Goal: Check status: Check status

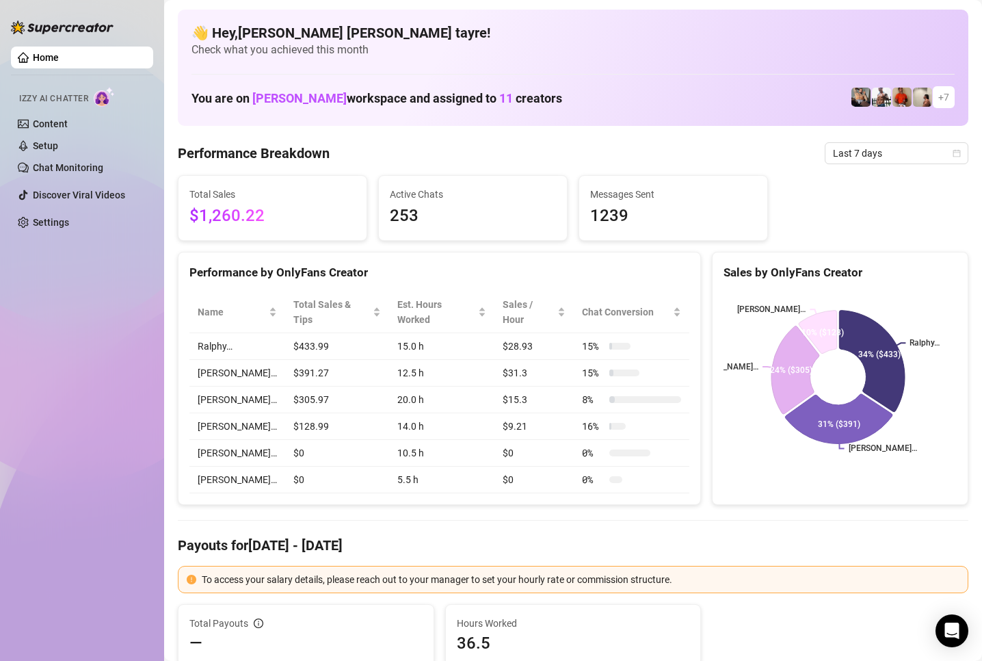
click at [116, 436] on div "Home Izzy AI Chatter Content Setup Chat Monitoring Discover Viral Videos Settin…" at bounding box center [82, 324] width 142 height 648
click at [834, 160] on span "Last 7 days" at bounding box center [896, 153] width 127 height 21
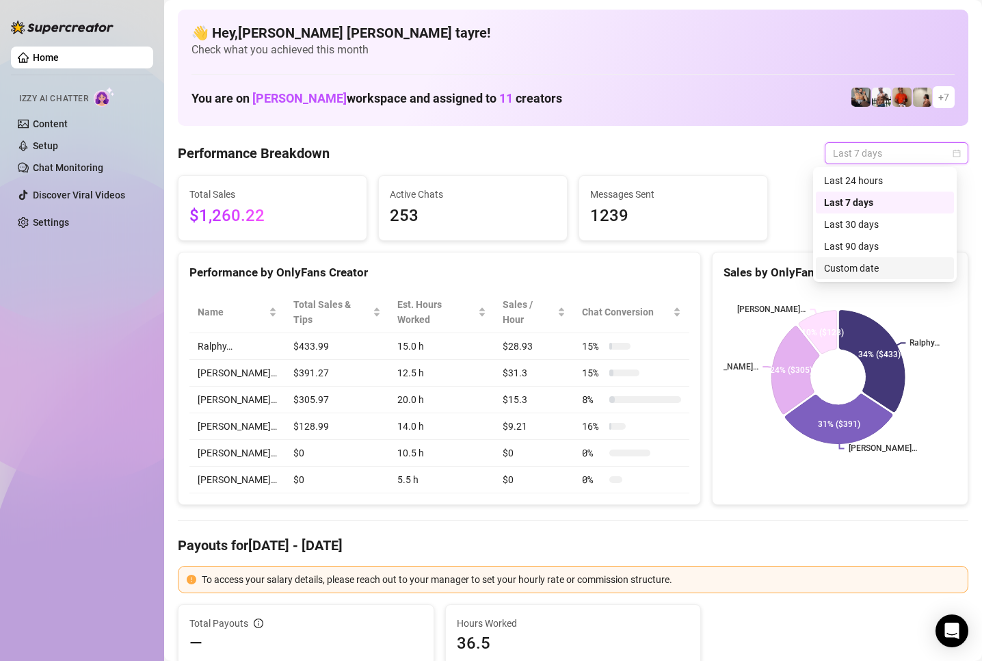
click at [847, 263] on div "Custom date" at bounding box center [885, 268] width 122 height 15
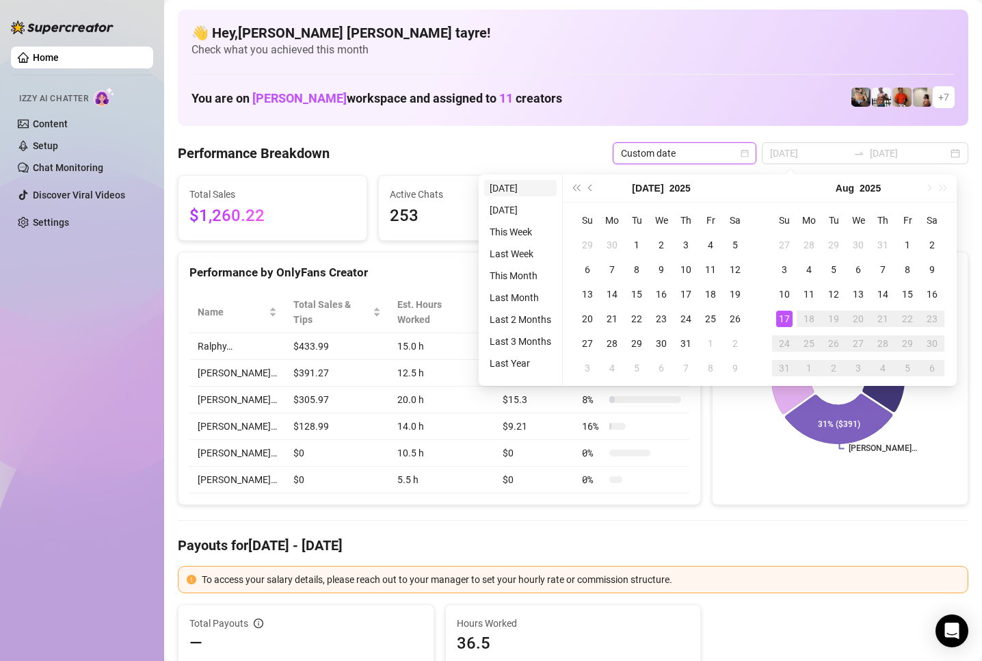
type input "[DATE]"
click at [508, 188] on li "[DATE]" at bounding box center [520, 188] width 73 height 16
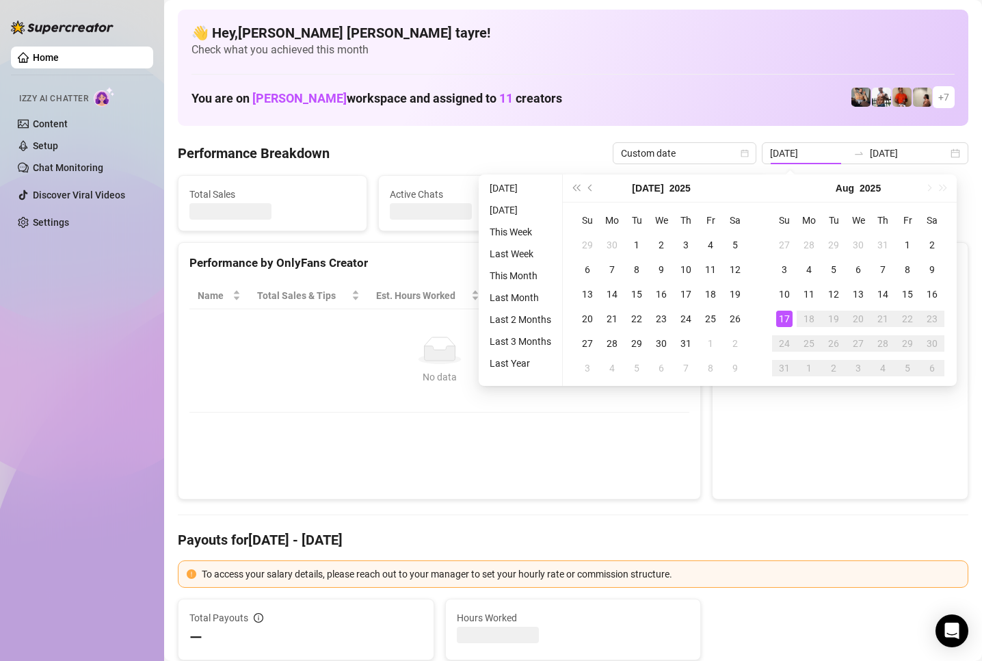
type input "[DATE]"
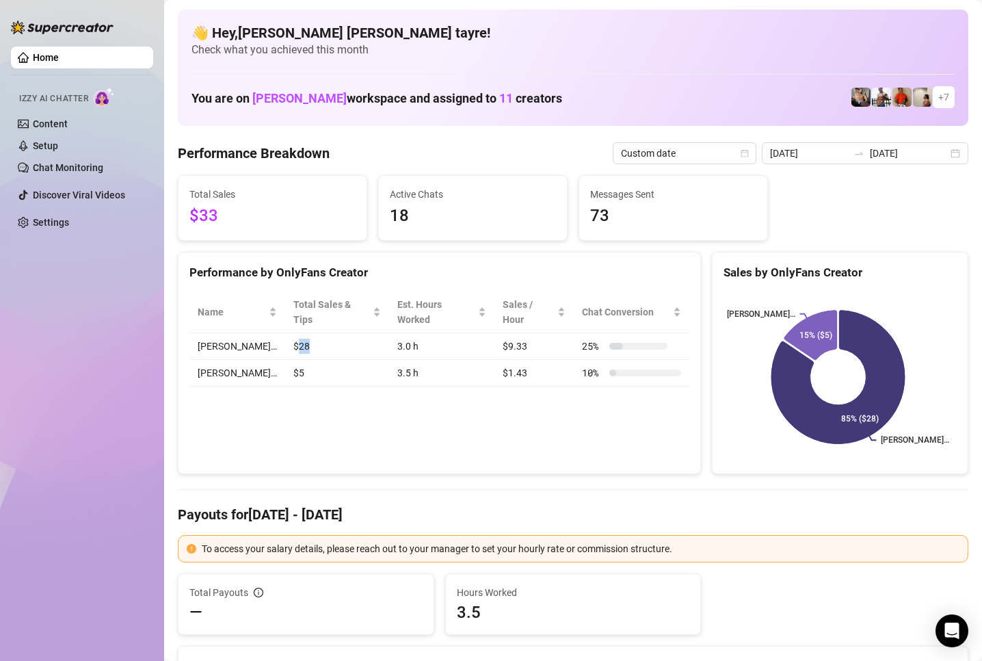
drag, startPoint x: 263, startPoint y: 331, endPoint x: 285, endPoint y: 331, distance: 22.6
click at [285, 333] on td "$28" at bounding box center [337, 346] width 104 height 27
click at [387, 420] on div "Performance by OnlyFans Creator Name Total Sales & Tips Est. Hours Worked Sales…" at bounding box center [439, 363] width 523 height 223
click at [415, 431] on div "Performance by OnlyFans Creator Name Total Sales & Tips Est. Hours Worked Sales…" at bounding box center [439, 363] width 523 height 223
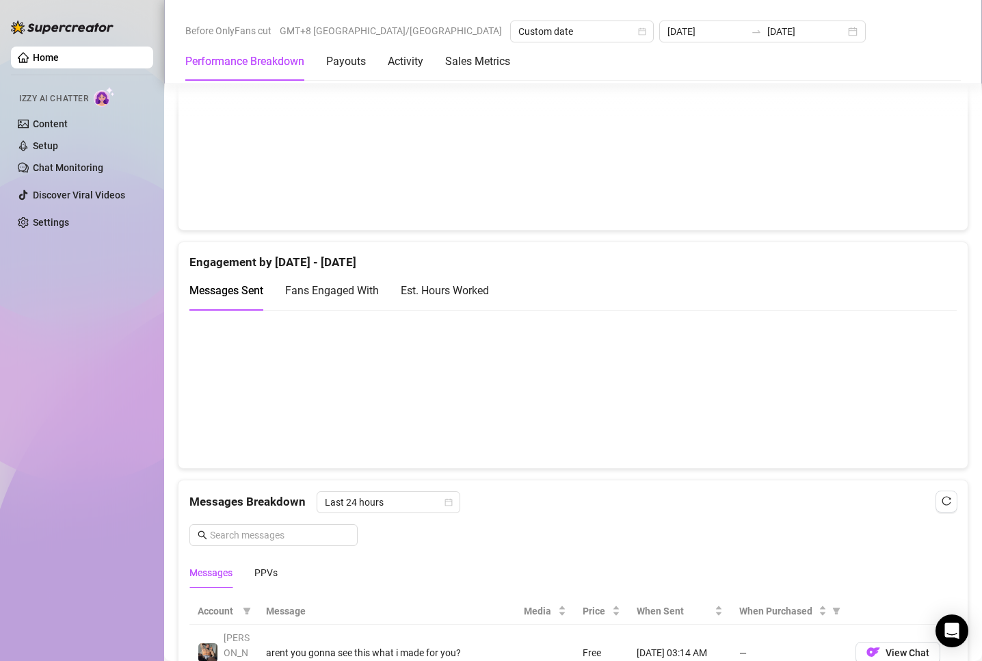
scroll to position [958, 0]
